Goal: Book appointment/travel/reservation

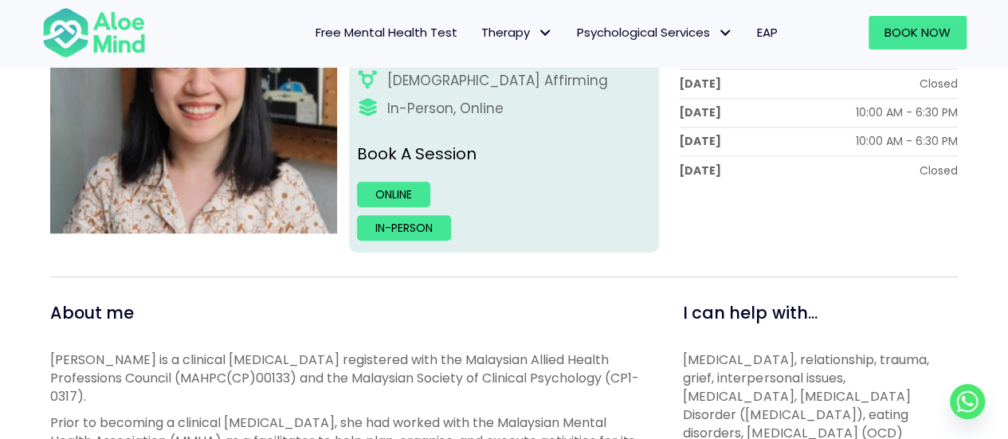
scroll to position [352, 0]
click at [902, 26] on span "Book Now" at bounding box center [917, 32] width 66 height 17
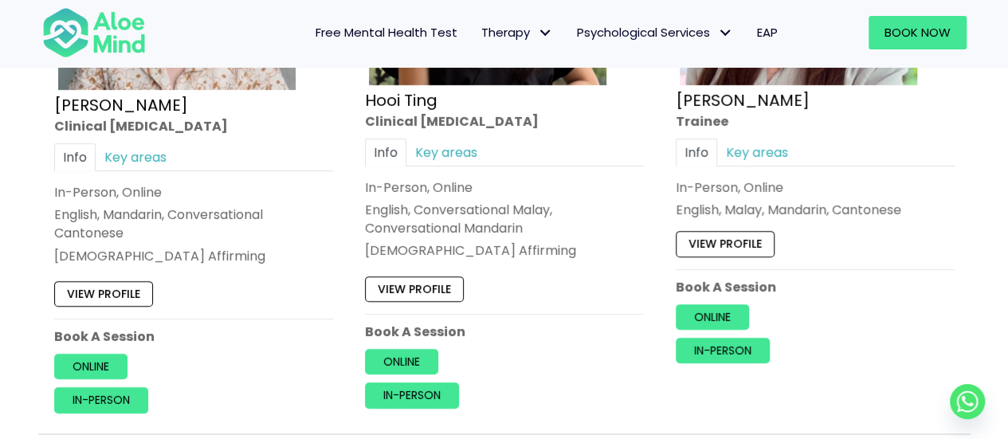
scroll to position [5802, 0]
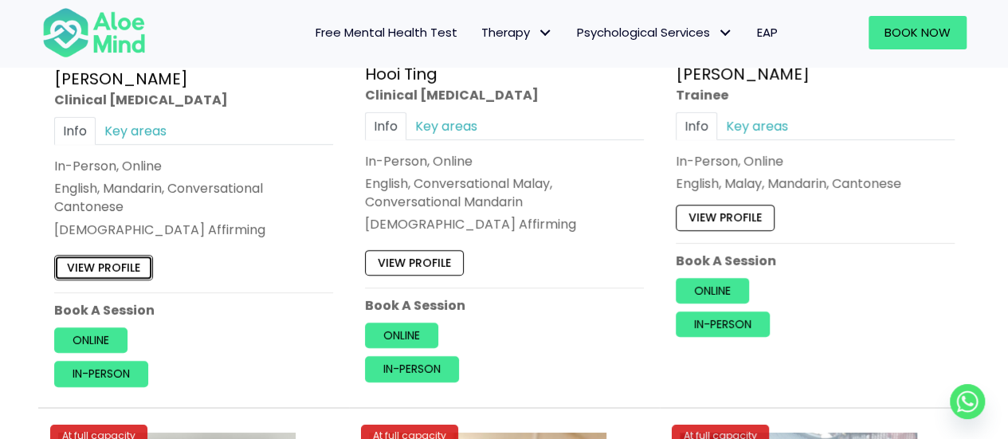
click at [99, 255] on link "View profile" at bounding box center [103, 267] width 99 height 25
